Goal: Task Accomplishment & Management: Manage account settings

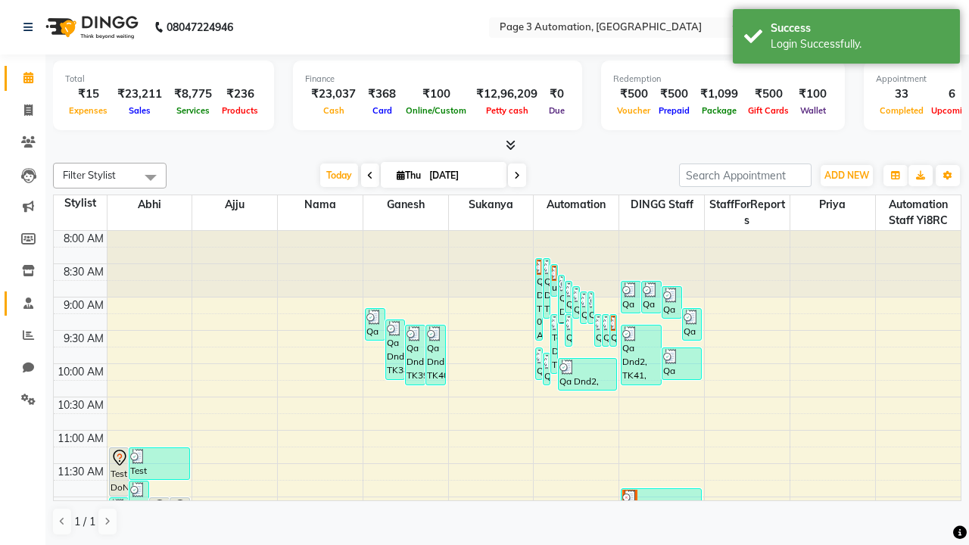
click at [23, 303] on span at bounding box center [28, 303] width 26 height 17
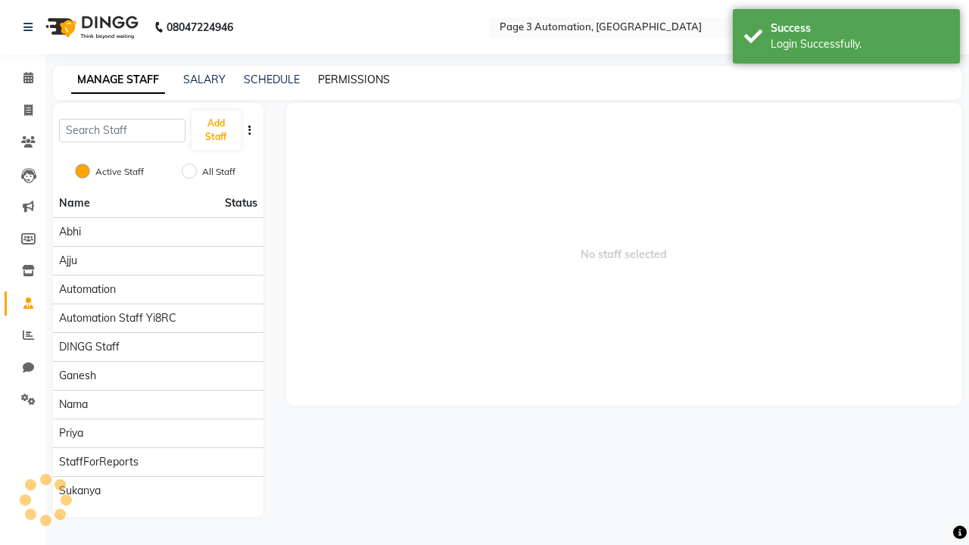
click at [353, 79] on link "PERMISSIONS" at bounding box center [354, 80] width 72 height 14
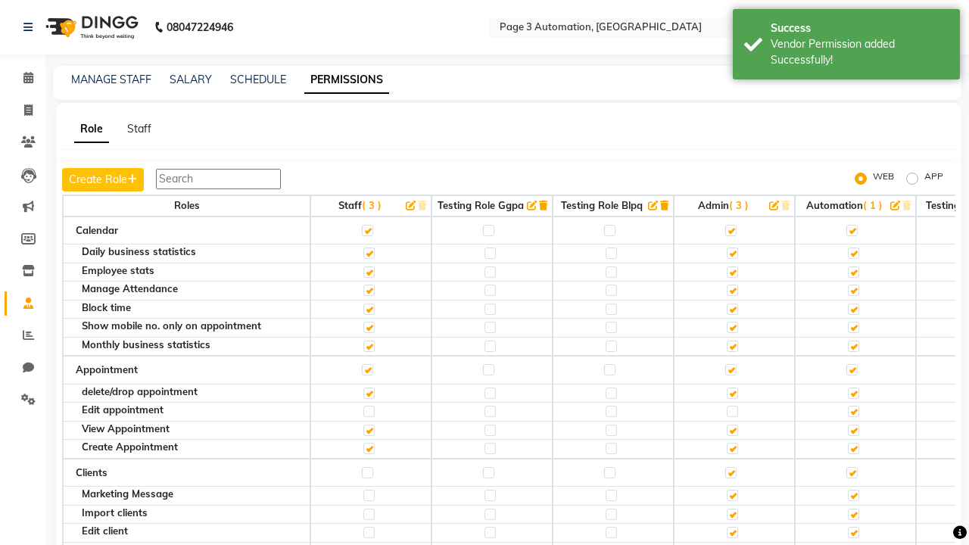
scroll to position [2383, 0]
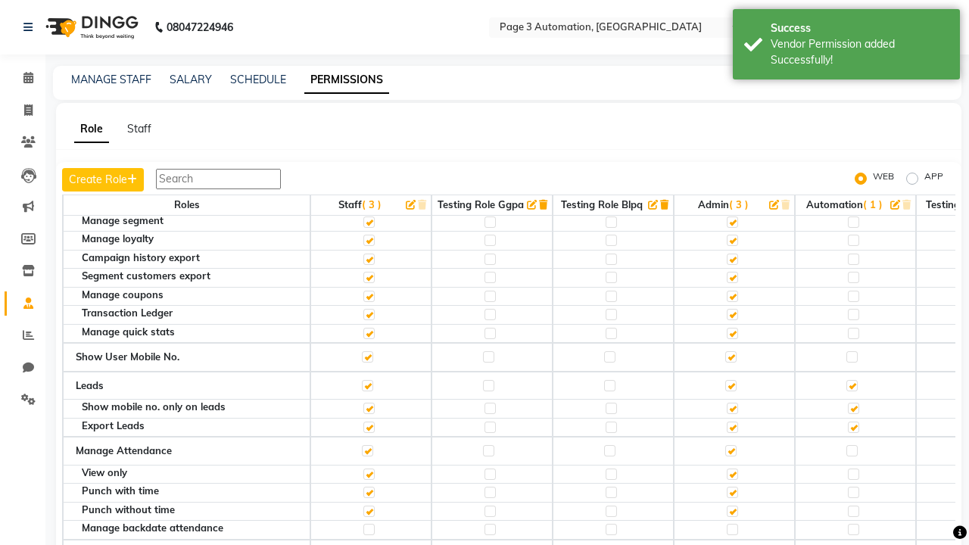
click at [851, 186] on label at bounding box center [851, 180] width 11 height 11
click at [851, 185] on input "checkbox" at bounding box center [851, 181] width 10 height 10
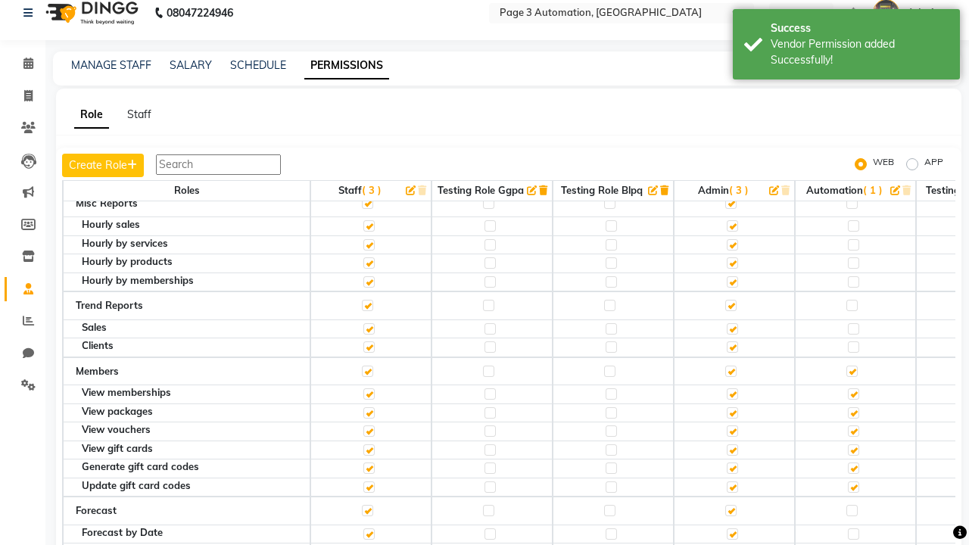
scroll to position [0, 0]
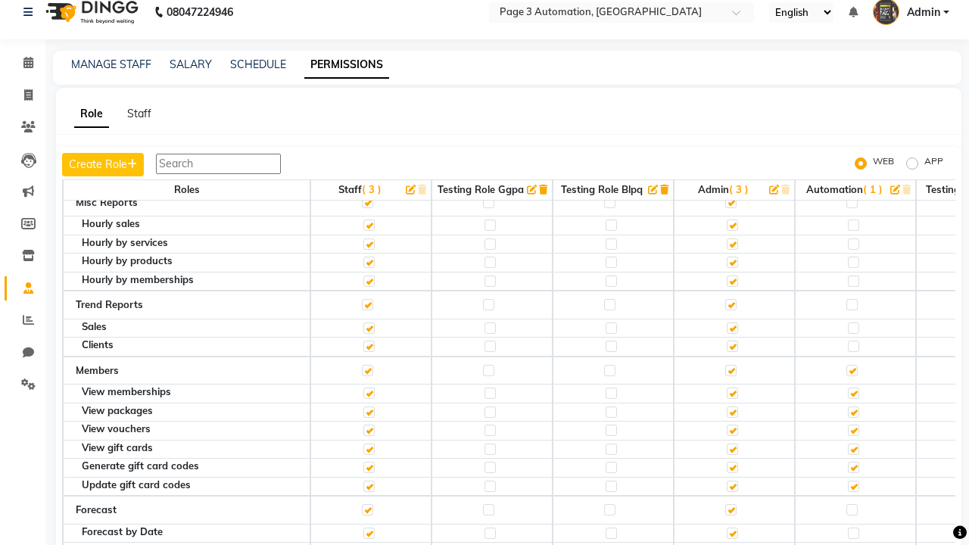
click at [910, 13] on span "Admin" at bounding box center [923, 13] width 33 height 16
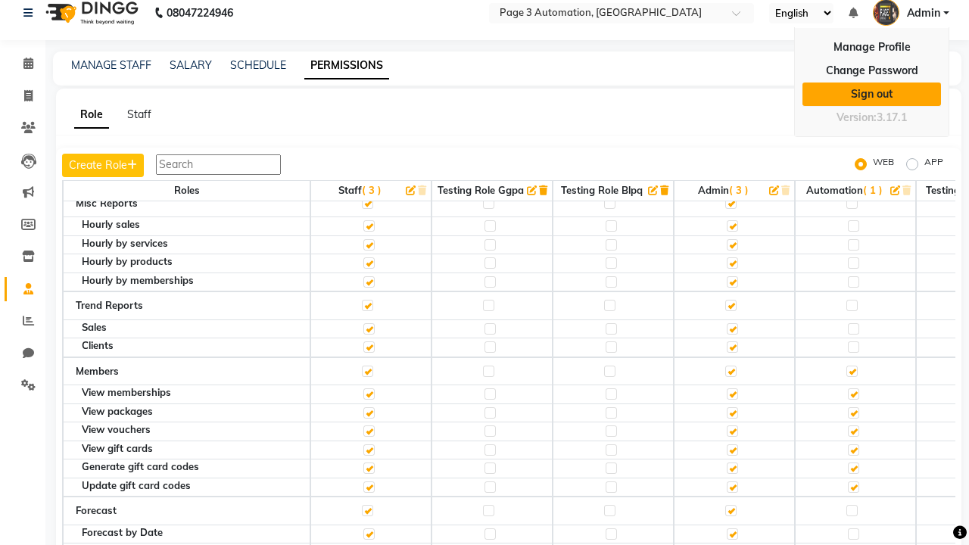
click at [871, 94] on link "Sign out" at bounding box center [871, 93] width 138 height 23
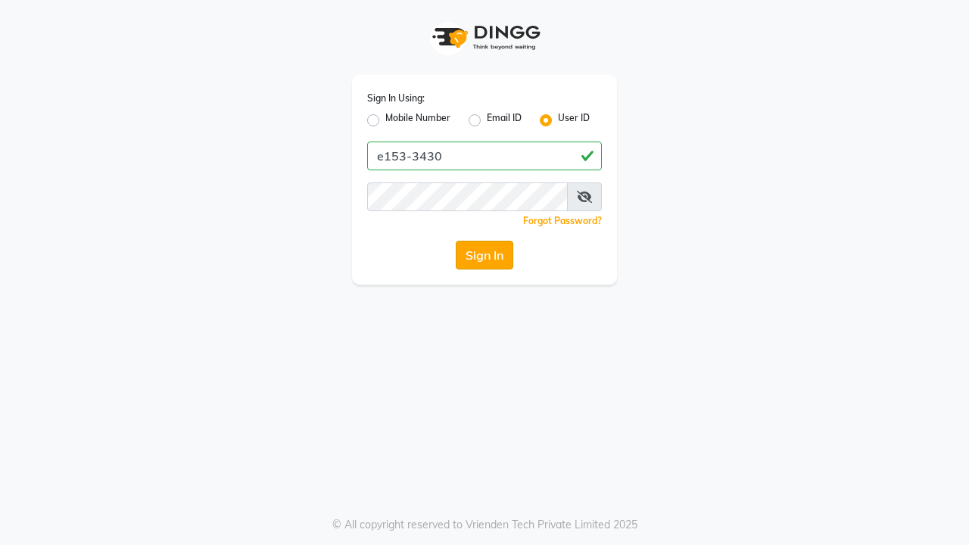
click at [484, 255] on button "Sign In" at bounding box center [485, 255] width 58 height 29
